Goal: Information Seeking & Learning: Learn about a topic

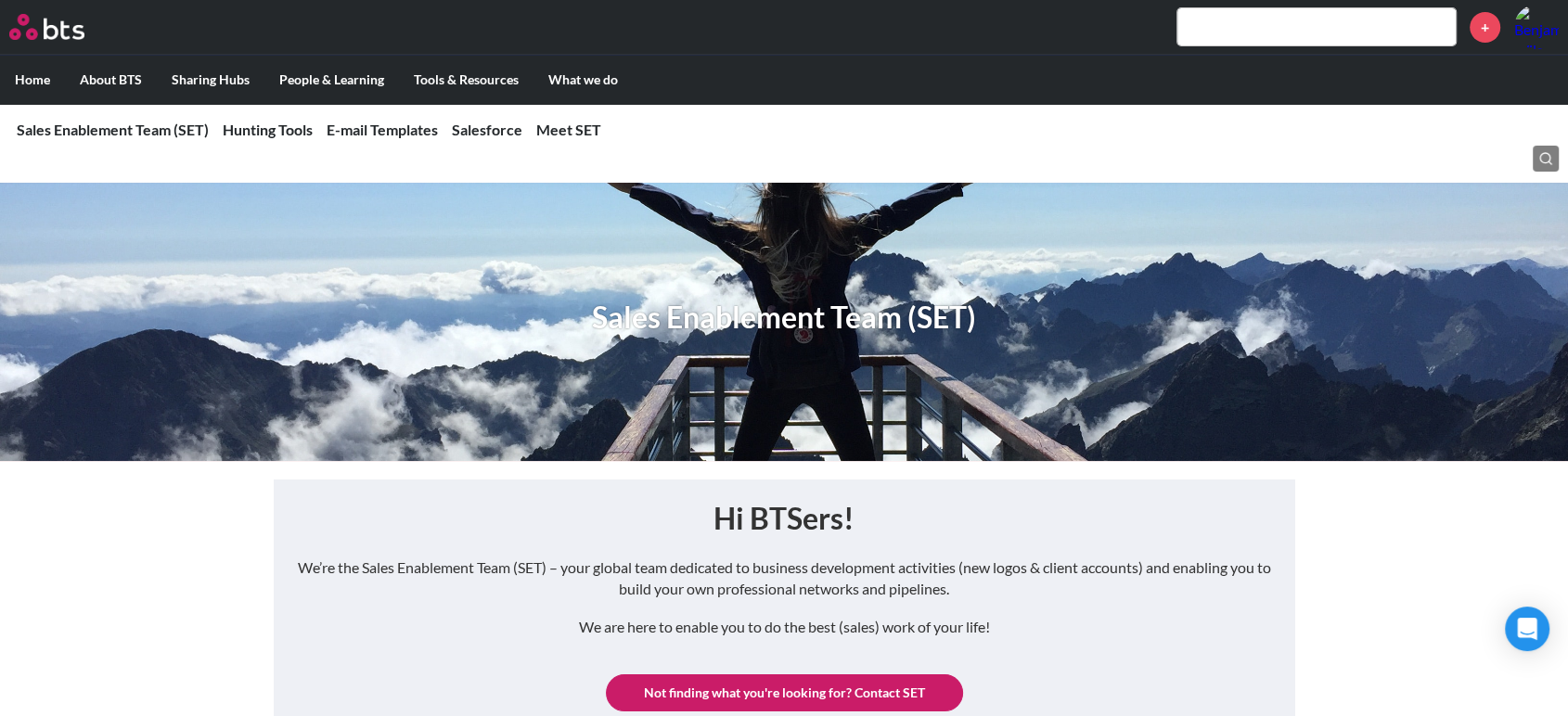
click at [1300, 22] on input "text" at bounding box center [1316, 27] width 278 height 37
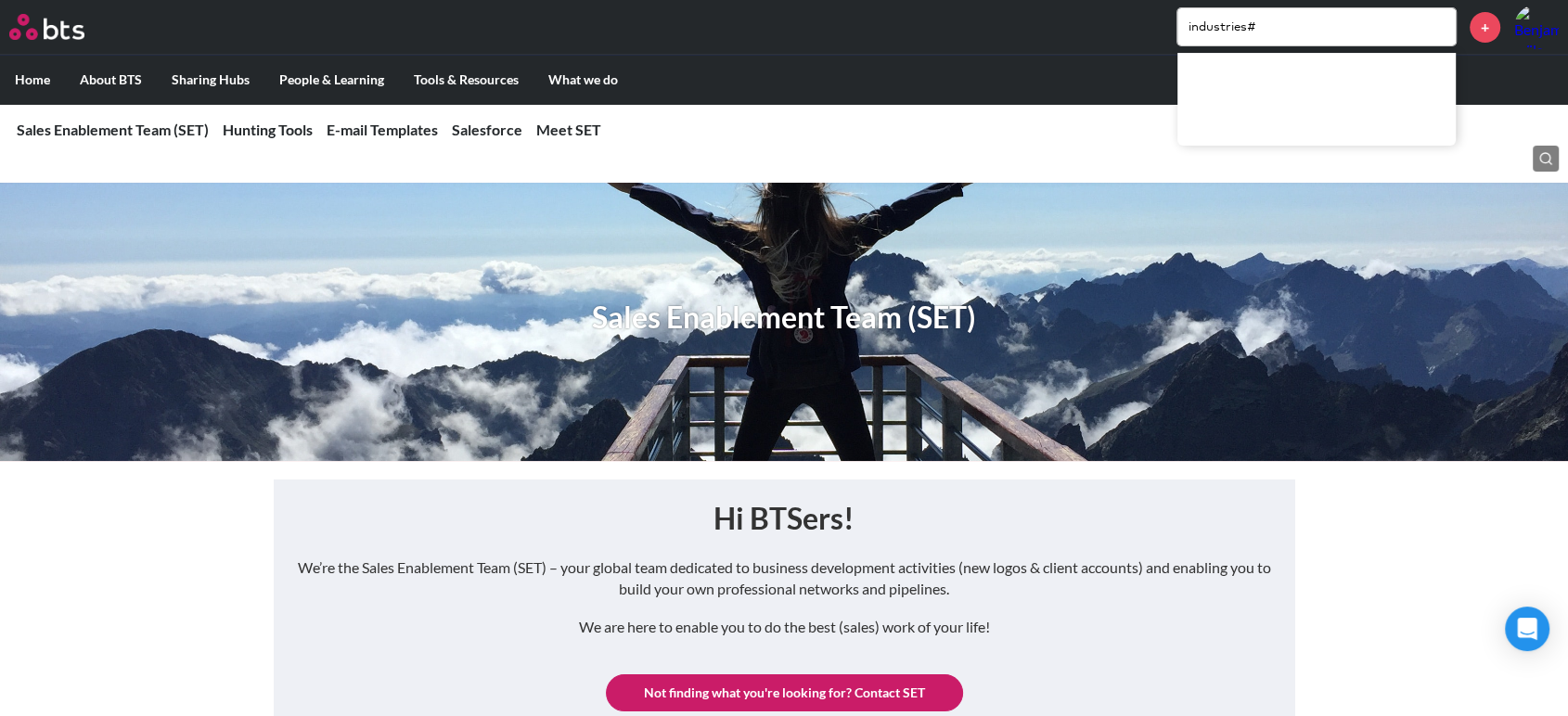
type input "industries"
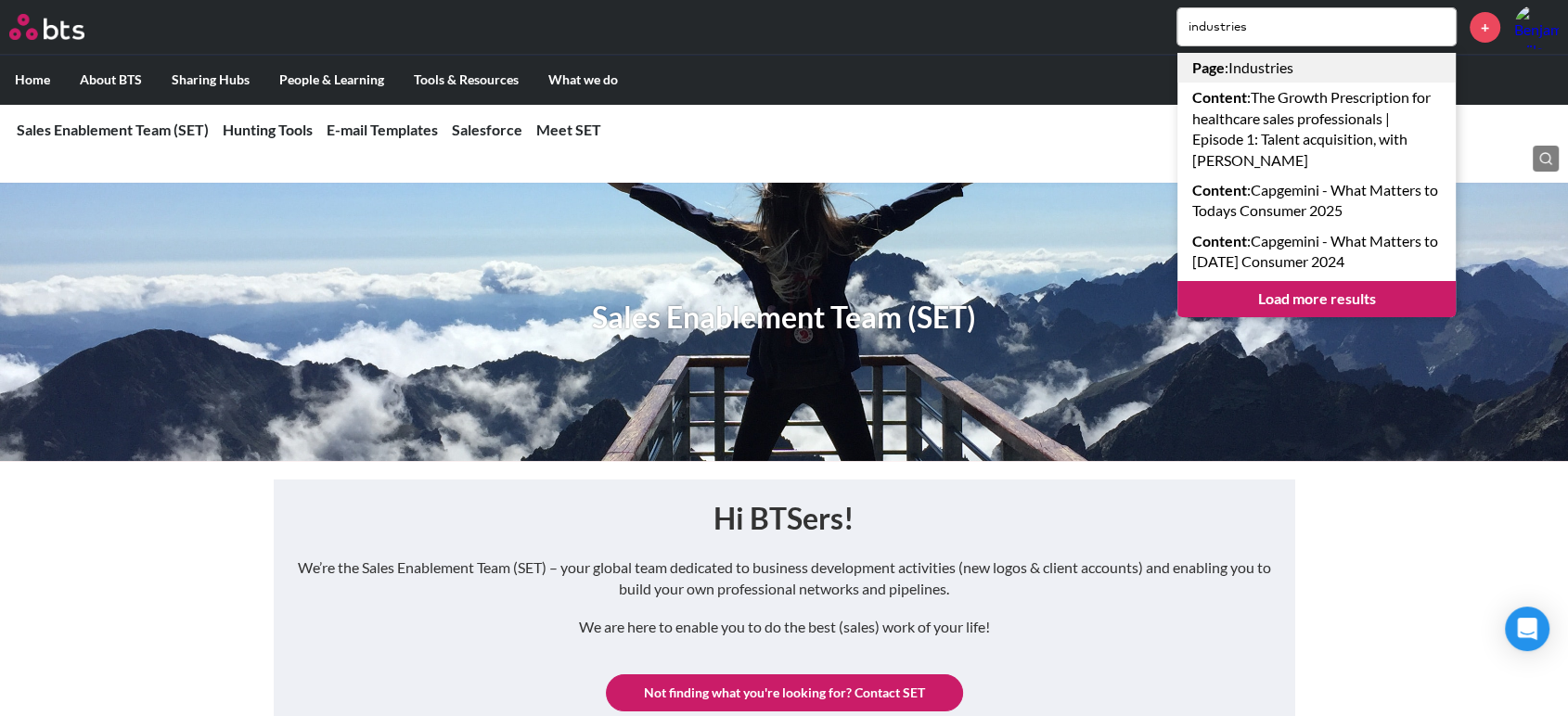
click at [1261, 62] on link "Page : Industries" at bounding box center [1316, 68] width 278 height 29
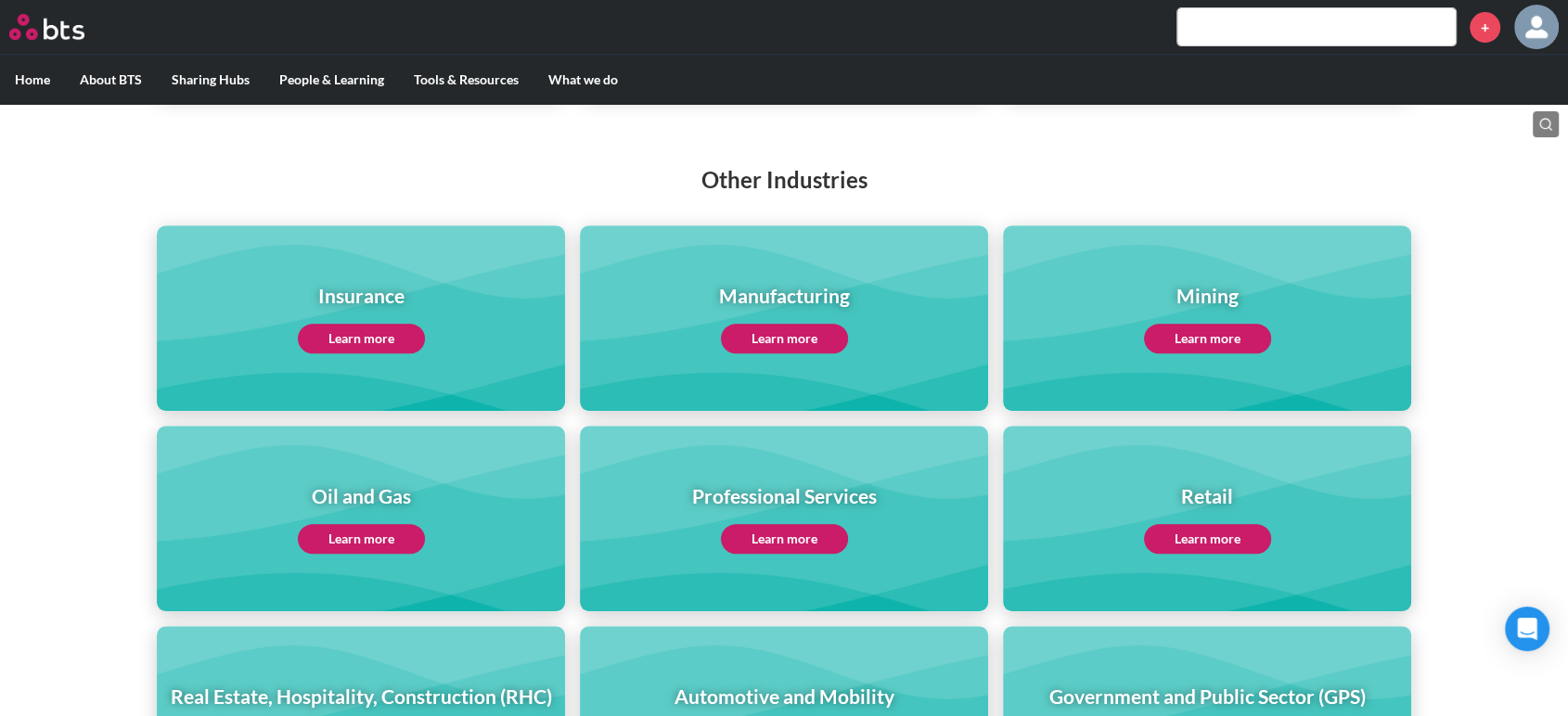
scroll to position [672, 0]
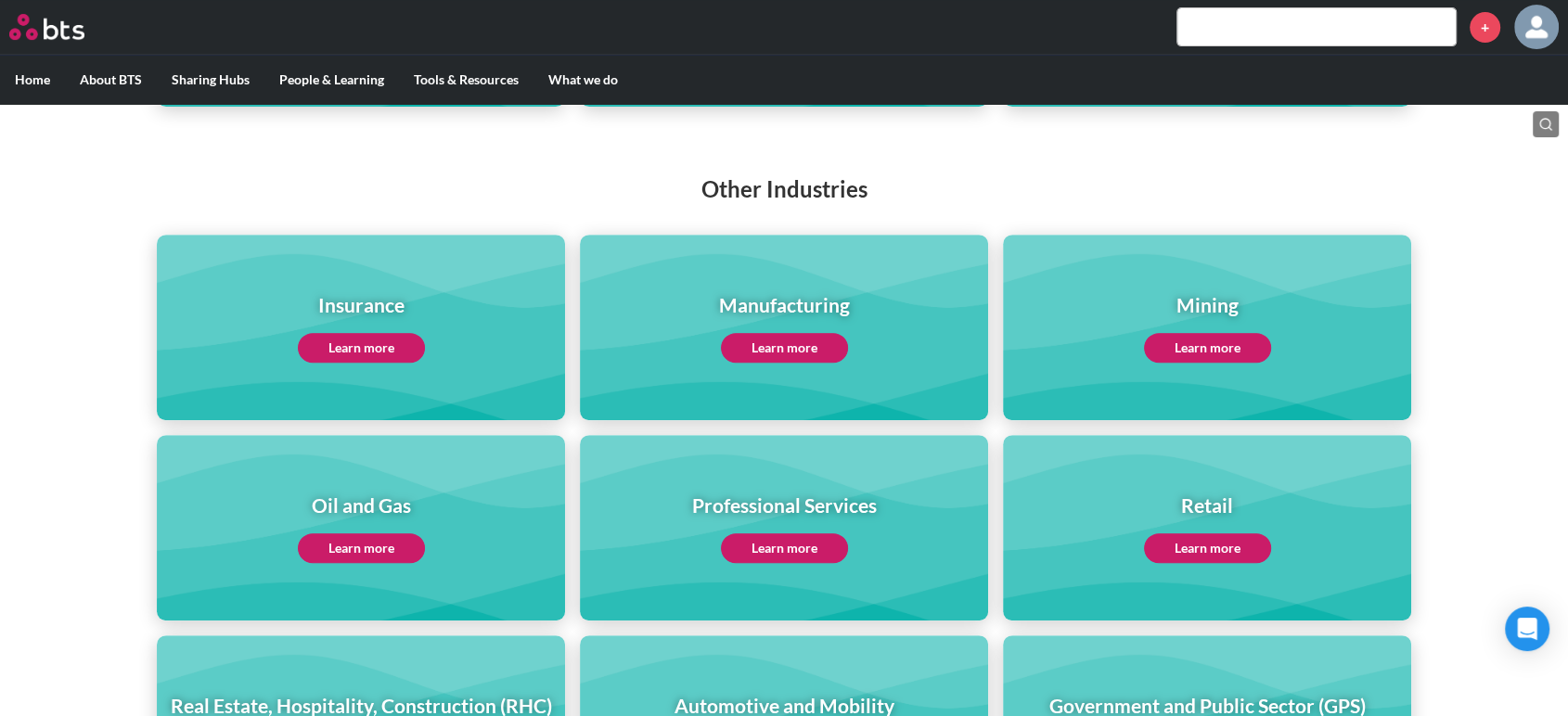
click at [788, 347] on link "Learn more" at bounding box center [784, 348] width 127 height 29
